Goal: Transaction & Acquisition: Purchase product/service

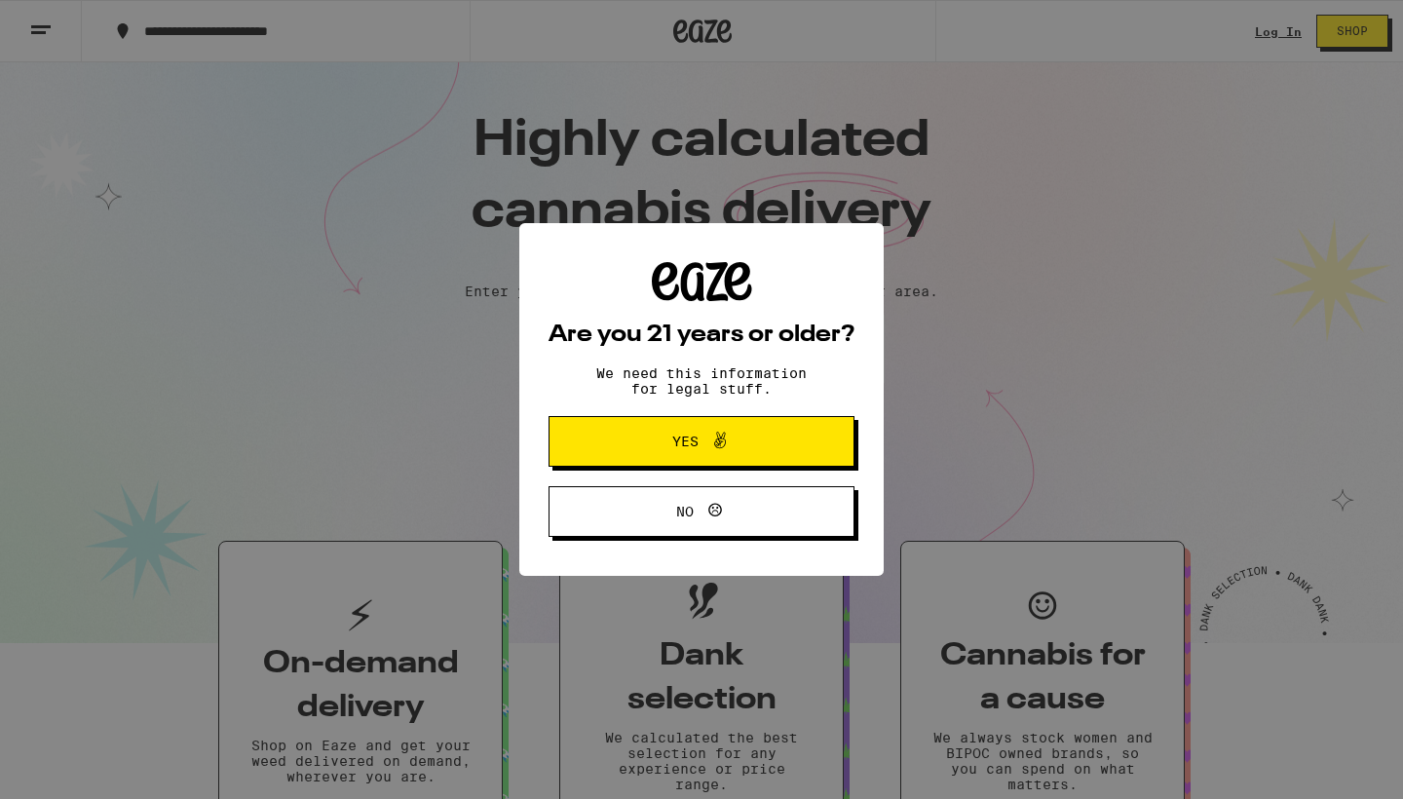
click at [1280, 31] on div "Are you 21 years or older? We need this information for legal stuff. Yes No" at bounding box center [701, 399] width 1403 height 799
click at [760, 446] on span "Yes" at bounding box center [701, 441] width 148 height 25
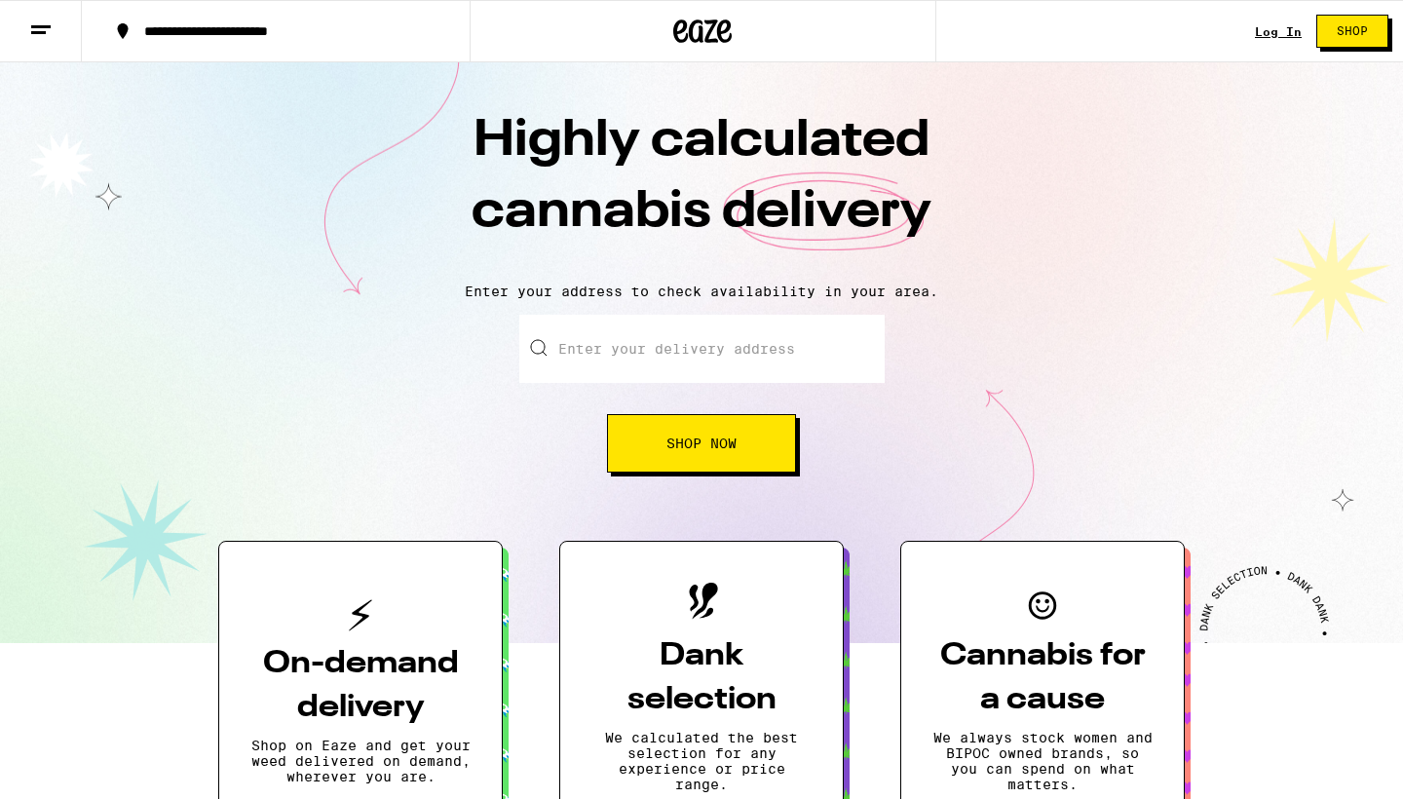
click at [722, 353] on input "Enter your delivery address" at bounding box center [701, 349] width 365 height 68
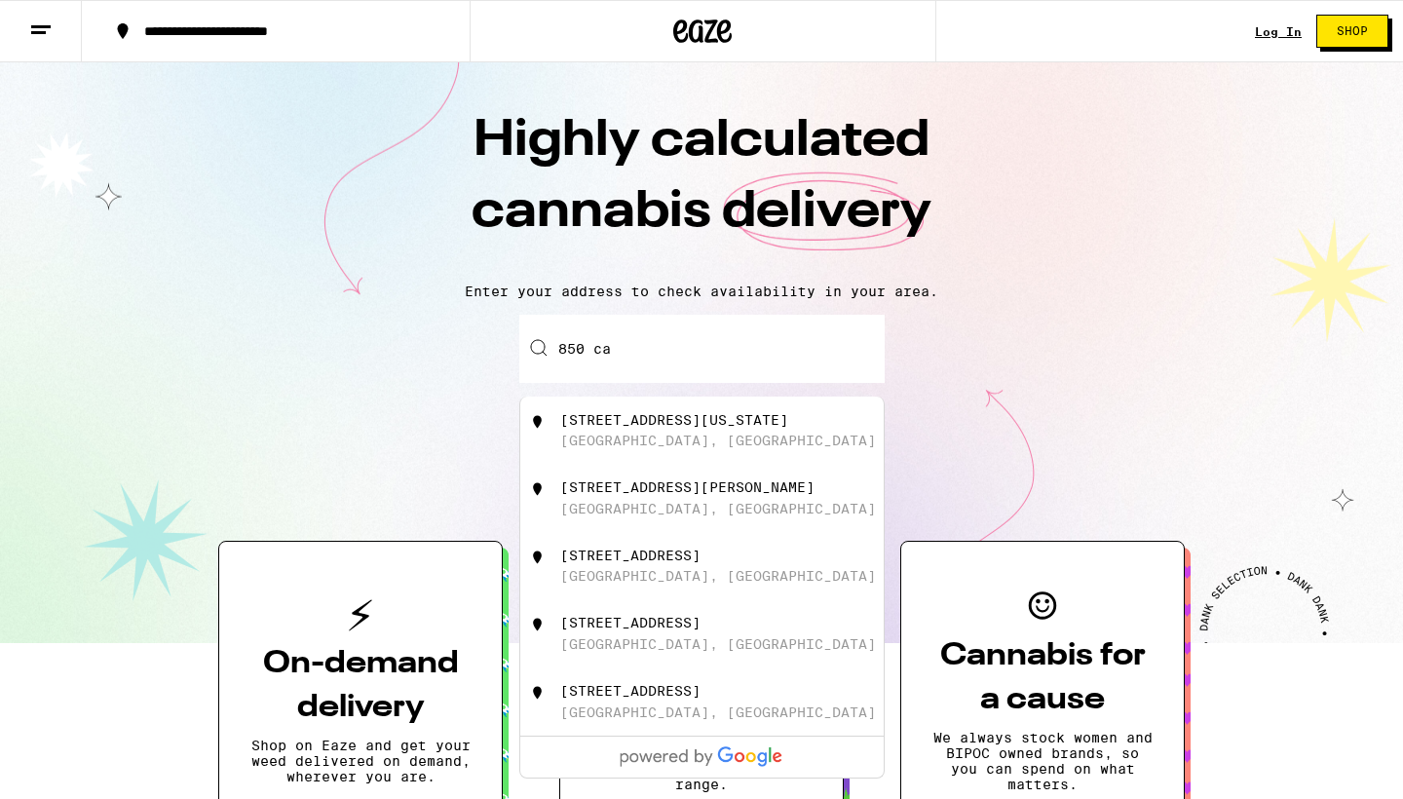
type input "850 cal"
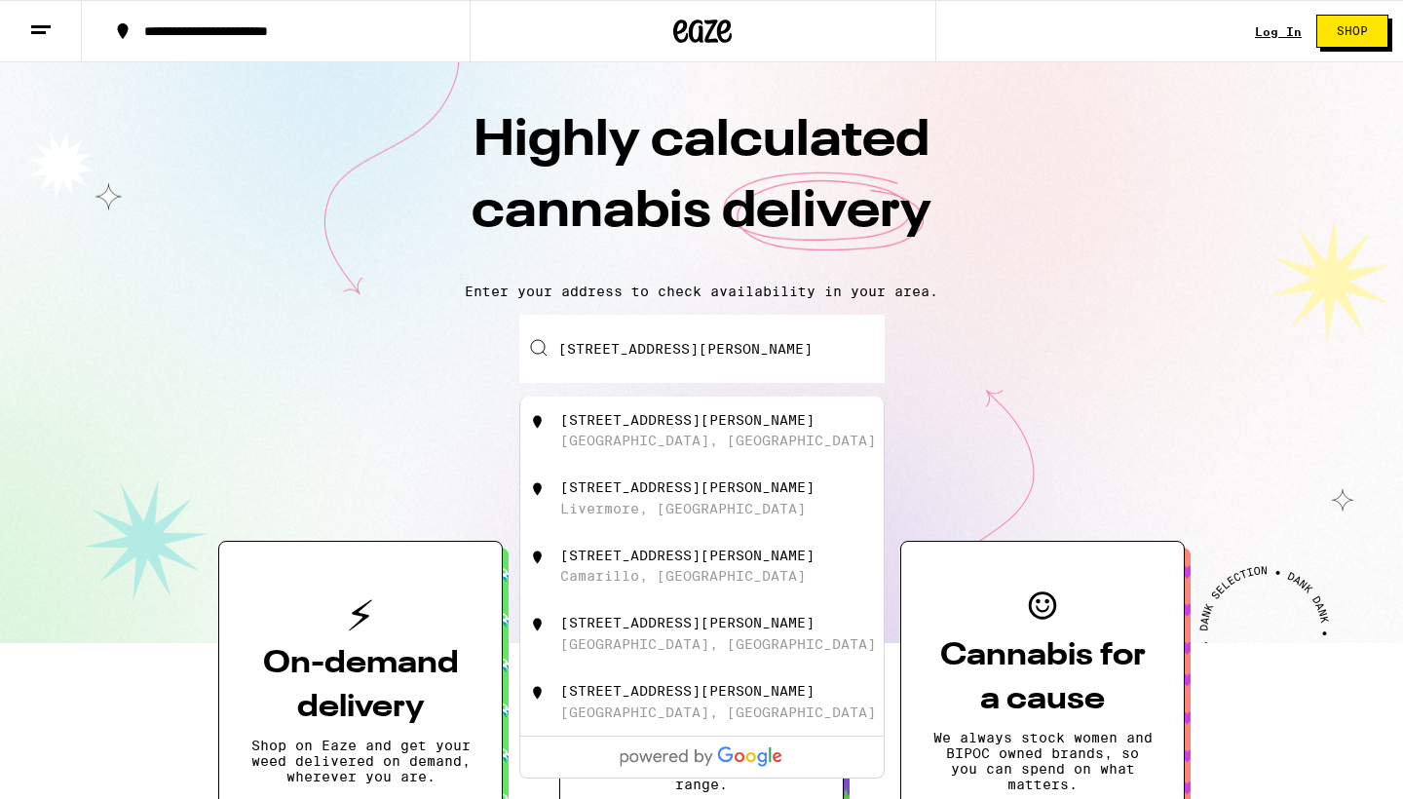
click at [728, 432] on div "[STREET_ADDRESS][PERSON_NAME]" at bounding box center [734, 430] width 348 height 37
type input "[STREET_ADDRESS][PERSON_NAME]"
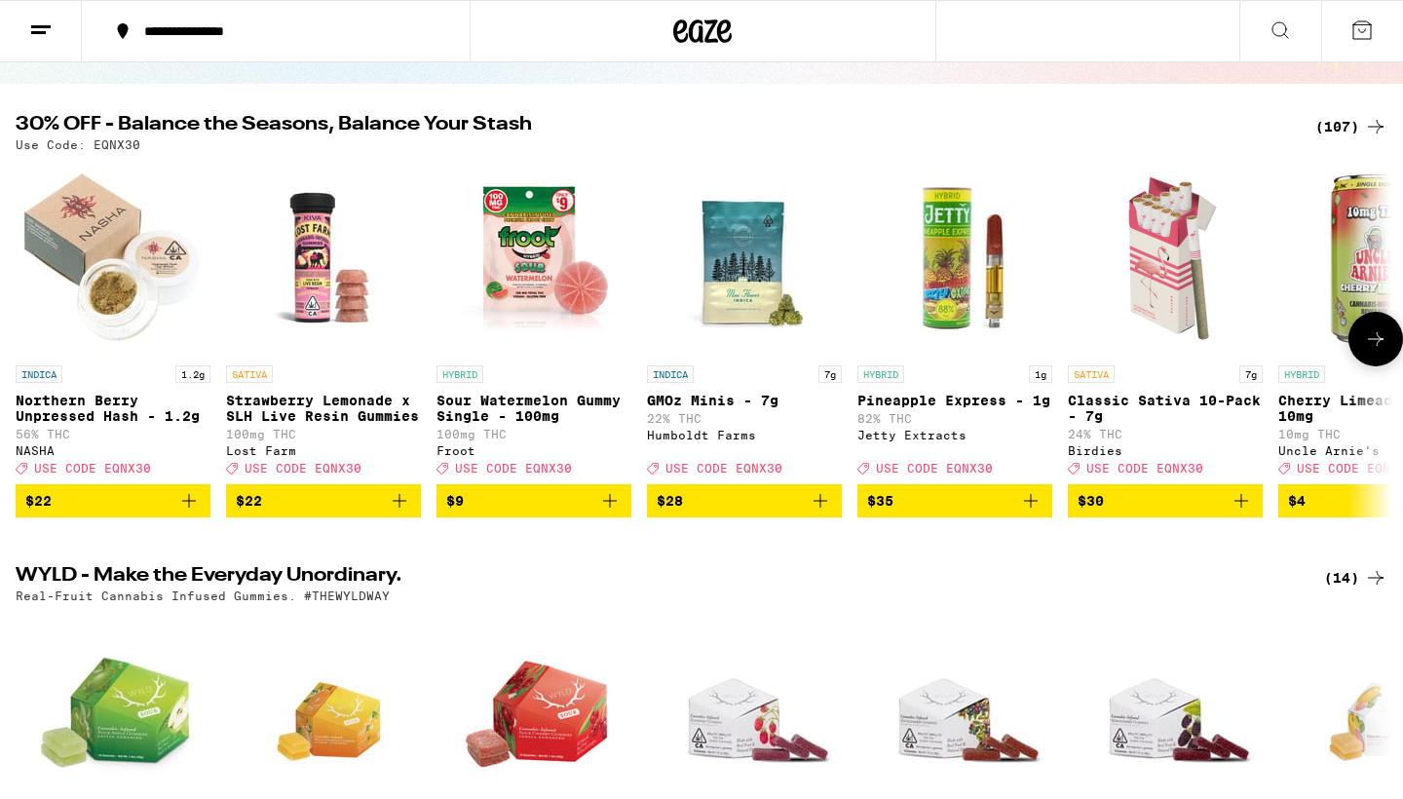
scroll to position [470, 0]
